Goal: Task Accomplishment & Management: Manage account settings

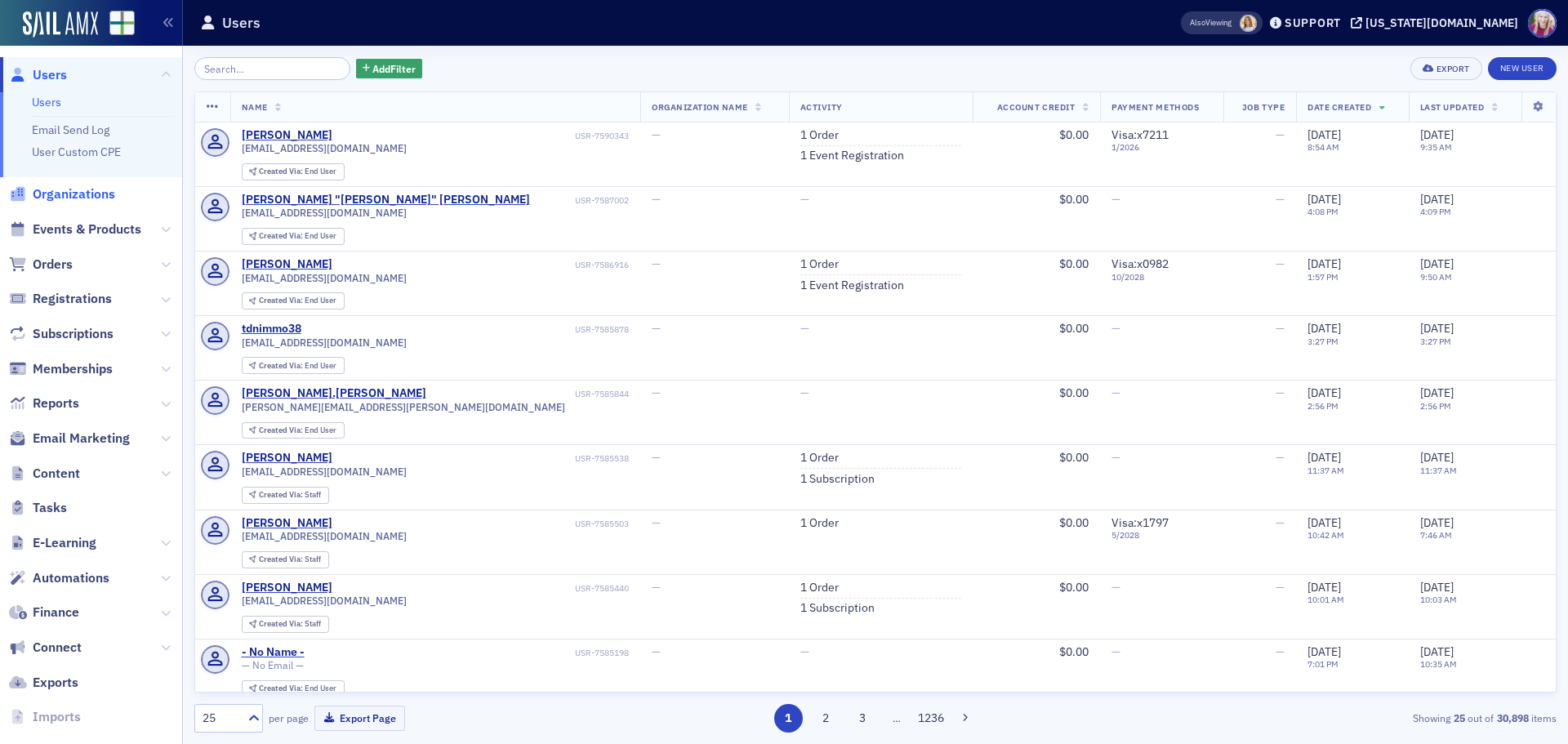
click at [97, 194] on span "Organizations" at bounding box center [73, 194] width 83 height 18
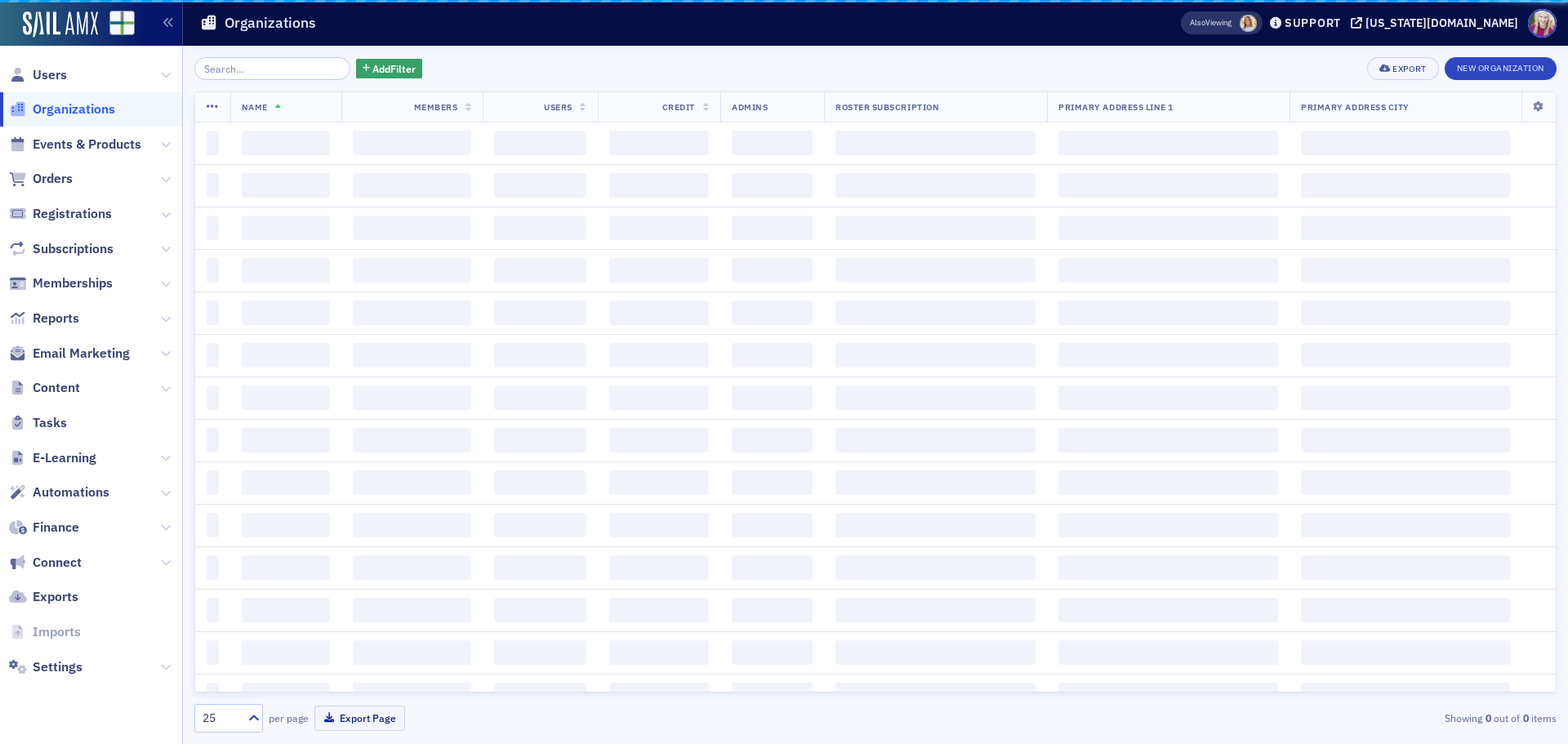
click at [274, 73] on input "search" at bounding box center [272, 68] width 156 height 23
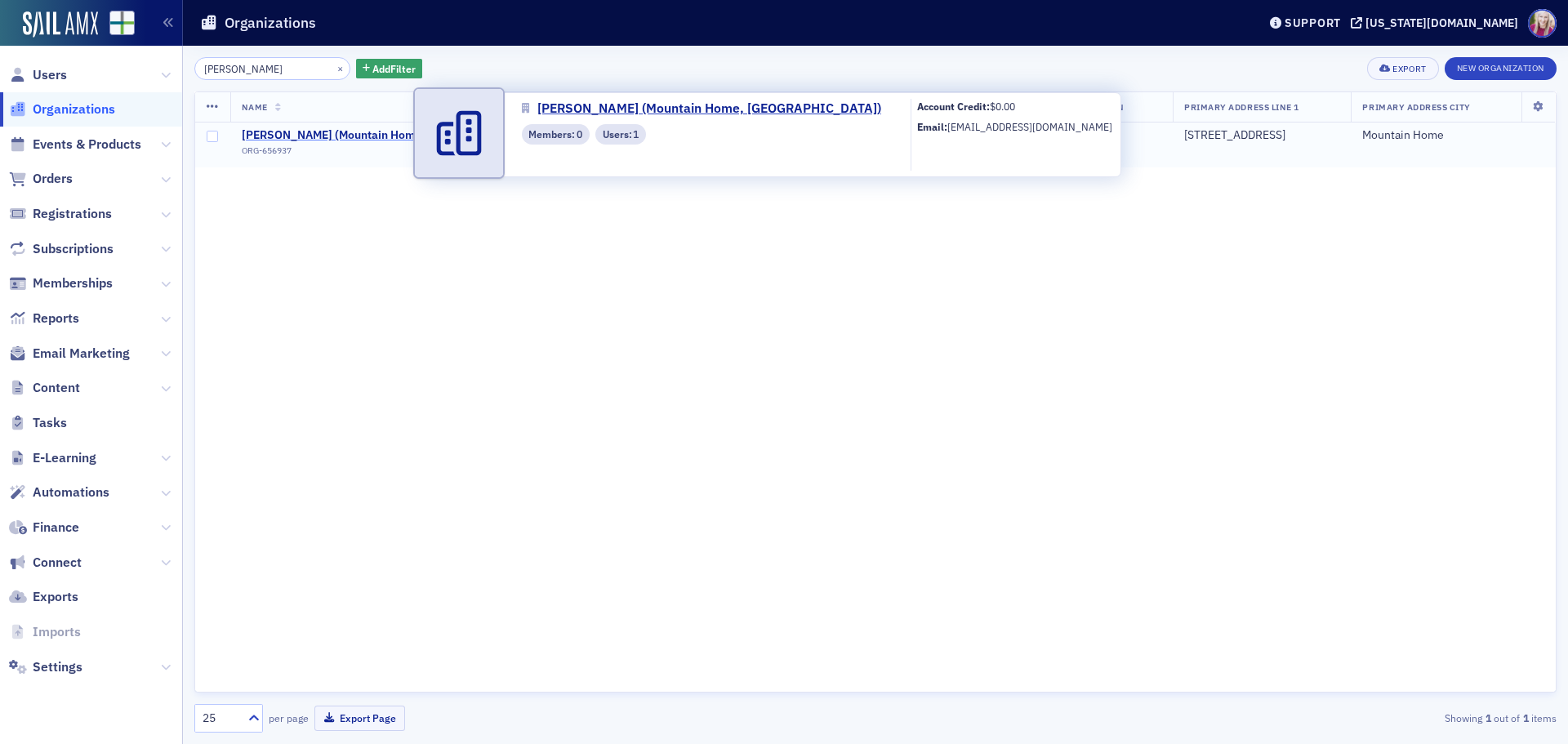
type input "[PERSON_NAME]"
click at [318, 131] on span "[PERSON_NAME] (Mountain Home, [GEOGRAPHIC_DATA])" at bounding box center [394, 136] width 304 height 15
select select "US"
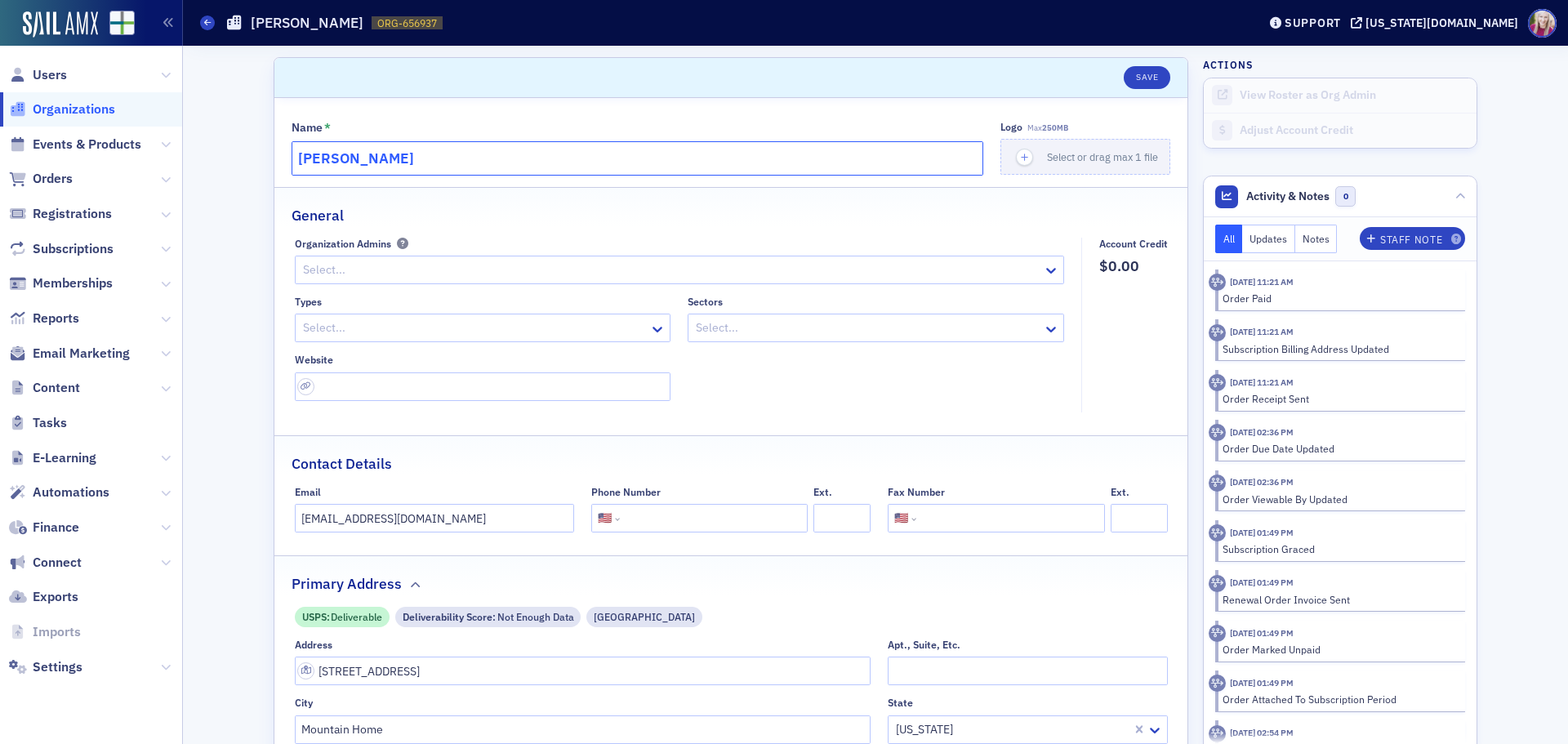
click at [404, 153] on input "[PERSON_NAME]" at bounding box center [637, 158] width 691 height 34
type input "[PERSON_NAME], CPA"
click at [1156, 74] on button "Save" at bounding box center [1147, 77] width 47 height 23
select select "US"
